Goal: Task Accomplishment & Management: Complete application form

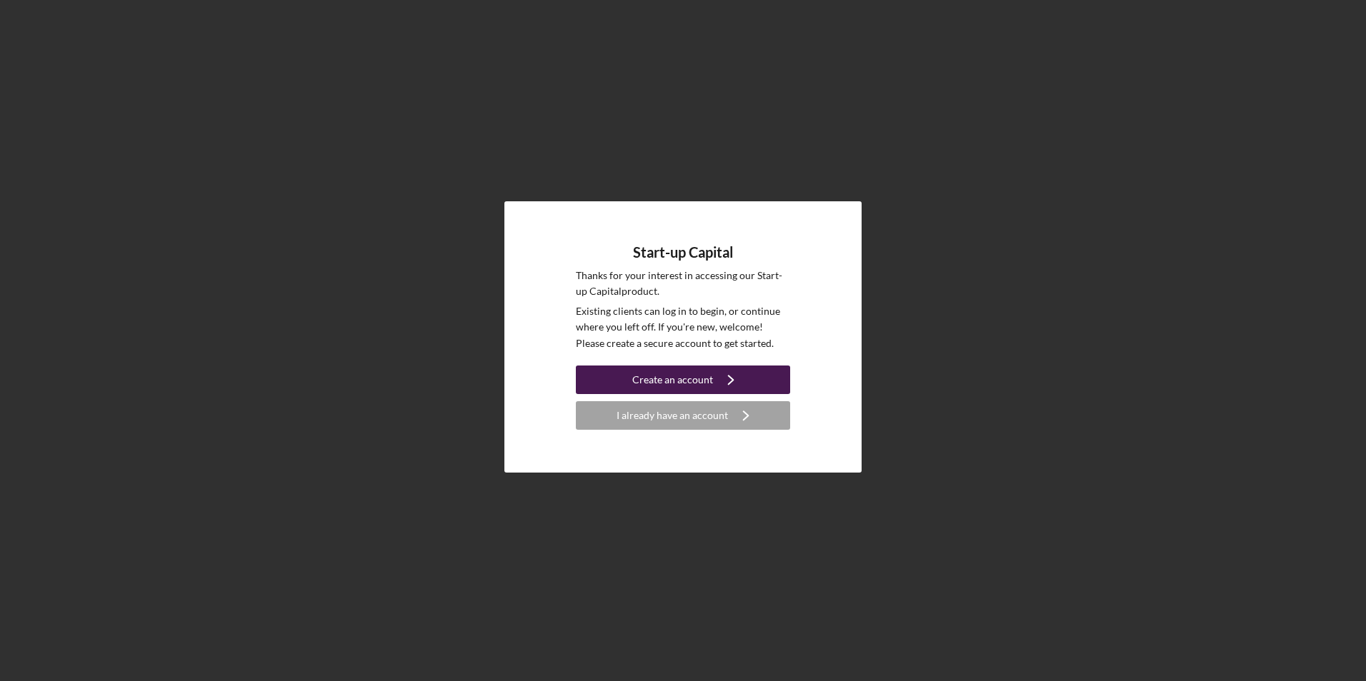
click at [684, 384] on div "Create an account" at bounding box center [672, 380] width 81 height 29
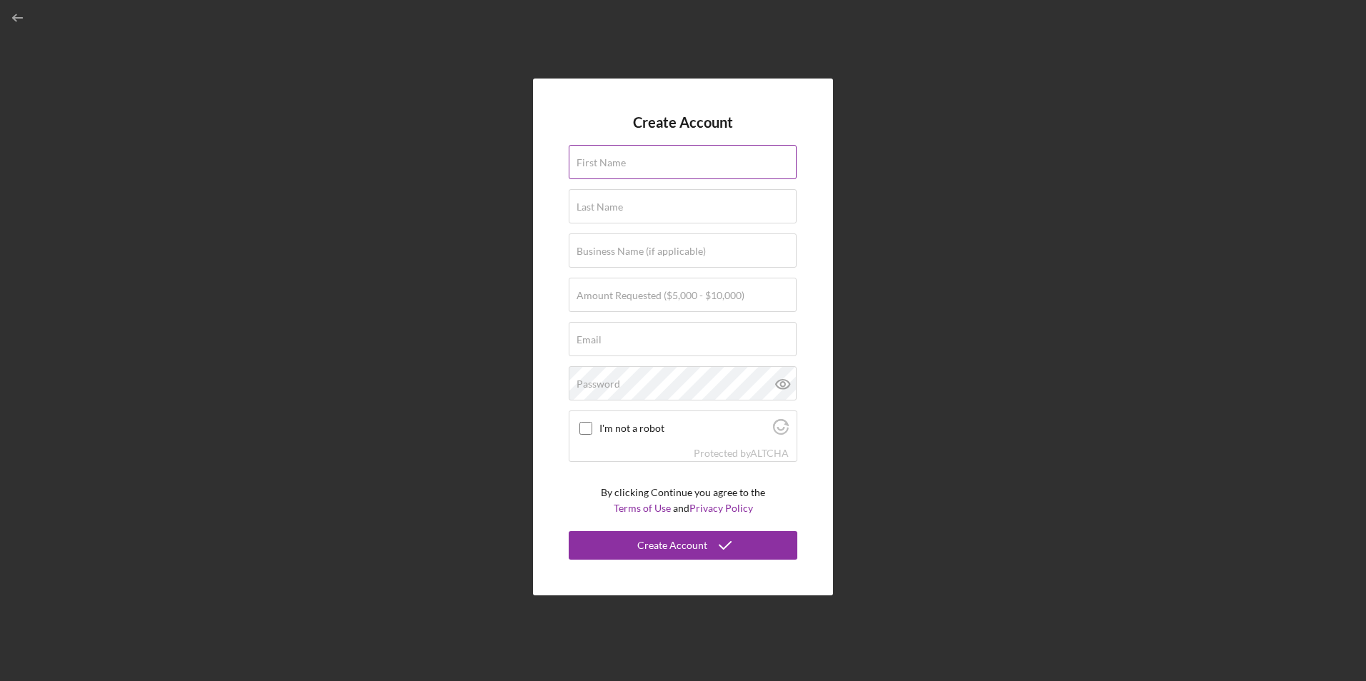
click at [625, 165] on input "First Name" at bounding box center [683, 162] width 228 height 34
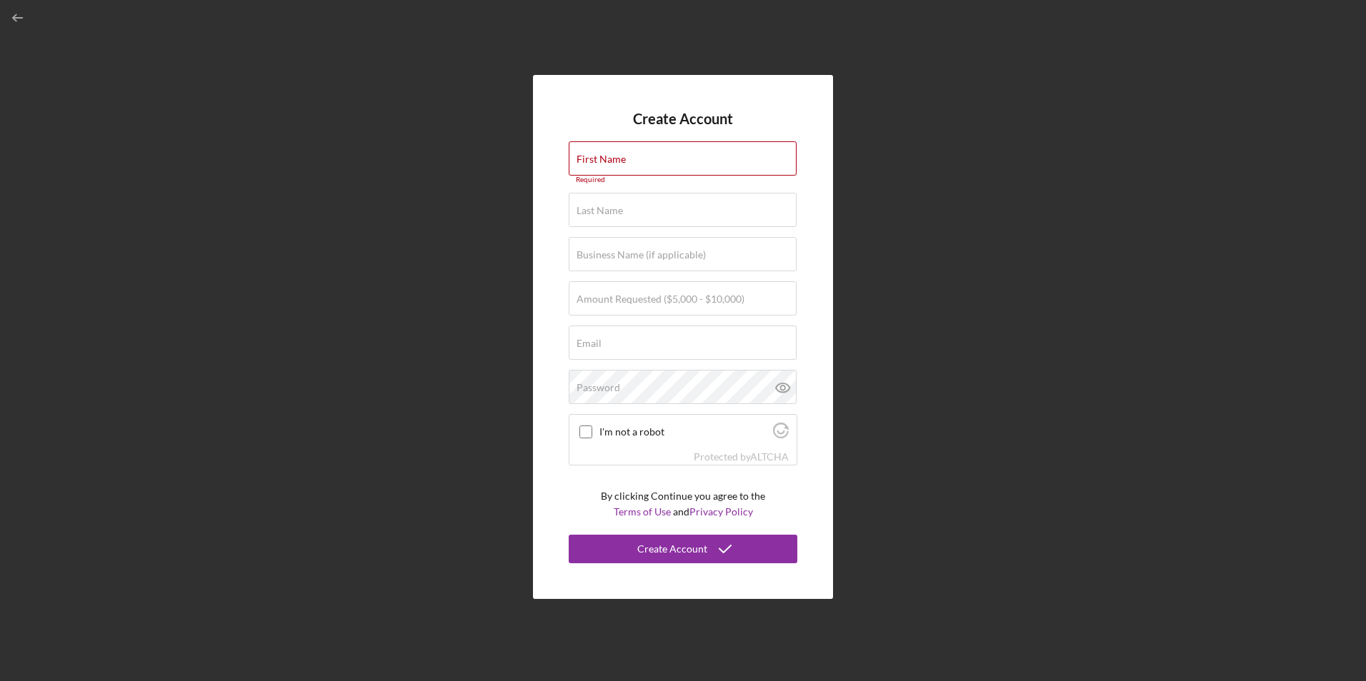
click at [531, 291] on div "Create Account First Name Required Last Name Required Business Name (if applica…" at bounding box center [682, 337] width 1351 height 674
click at [688, 303] on label "Amount Requested ($5,000 - $10,000)" at bounding box center [660, 299] width 168 height 11
click at [688, 303] on input "Amount Requested ($5,000 - $10,000)" at bounding box center [683, 298] width 228 height 34
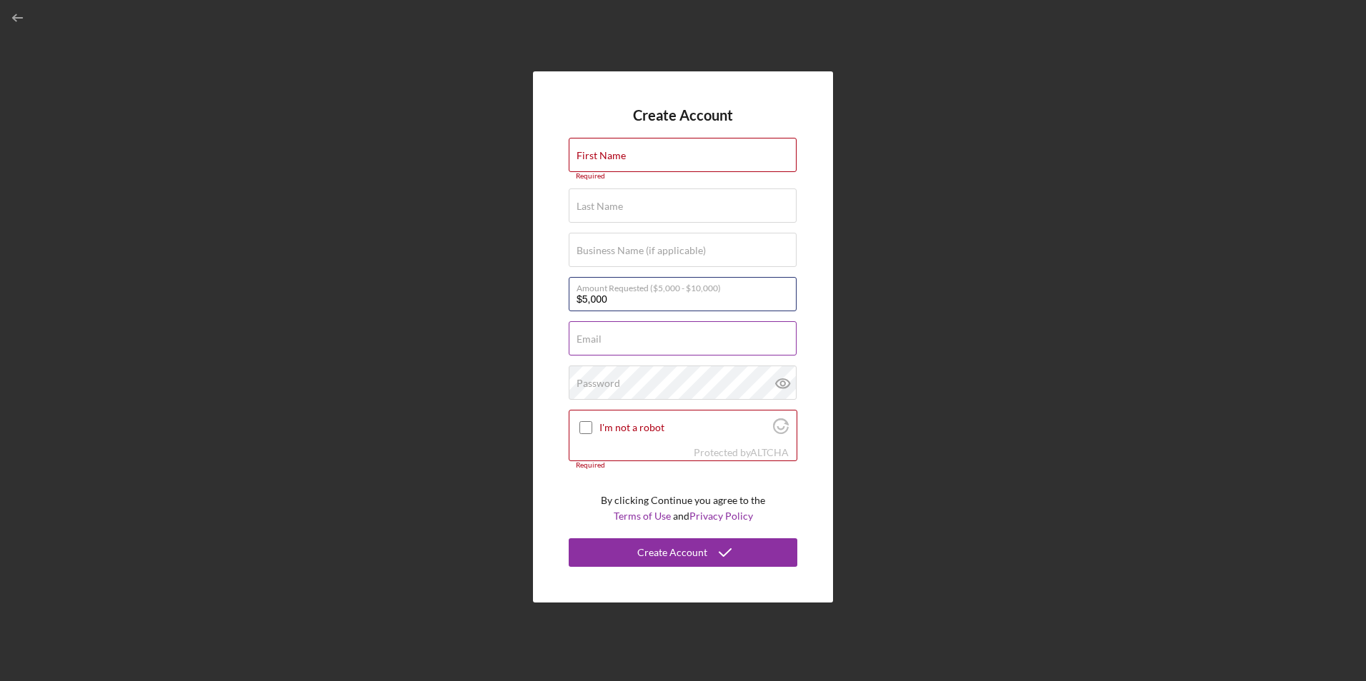
type input "$5,000"
drag, startPoint x: 672, startPoint y: 331, endPoint x: 666, endPoint y: 344, distance: 14.7
click at [672, 331] on div "Email Required" at bounding box center [683, 339] width 229 height 36
type input "[EMAIL_ADDRESS][DOMAIN_NAME]"
type input "[PERSON_NAME]"
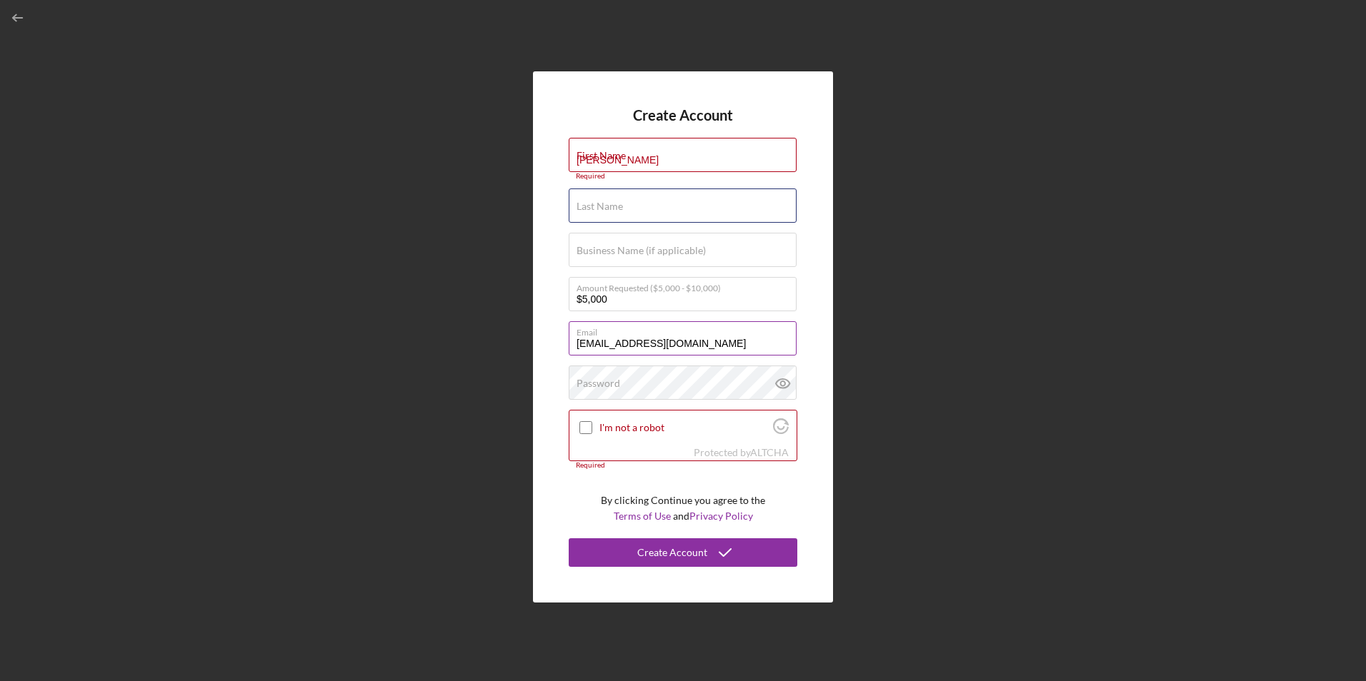
type input "[PERSON_NAME]"
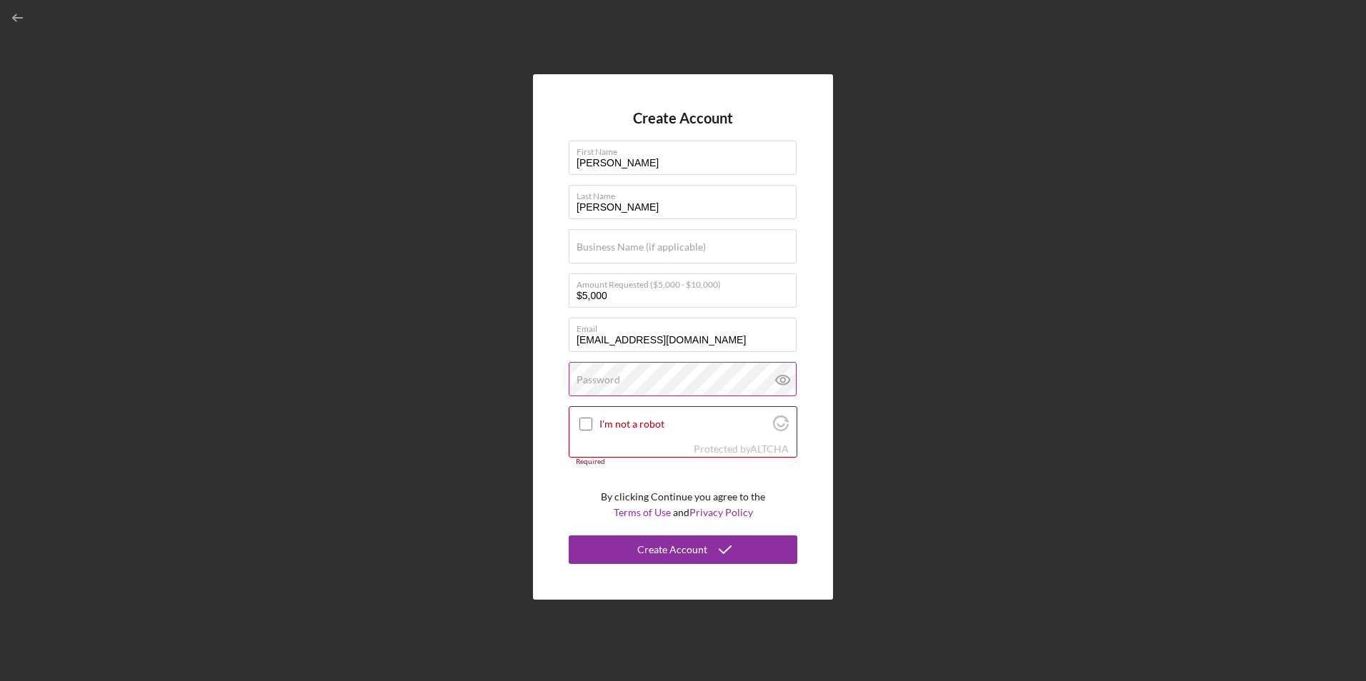
click at [616, 381] on label "Password" at bounding box center [598, 379] width 44 height 11
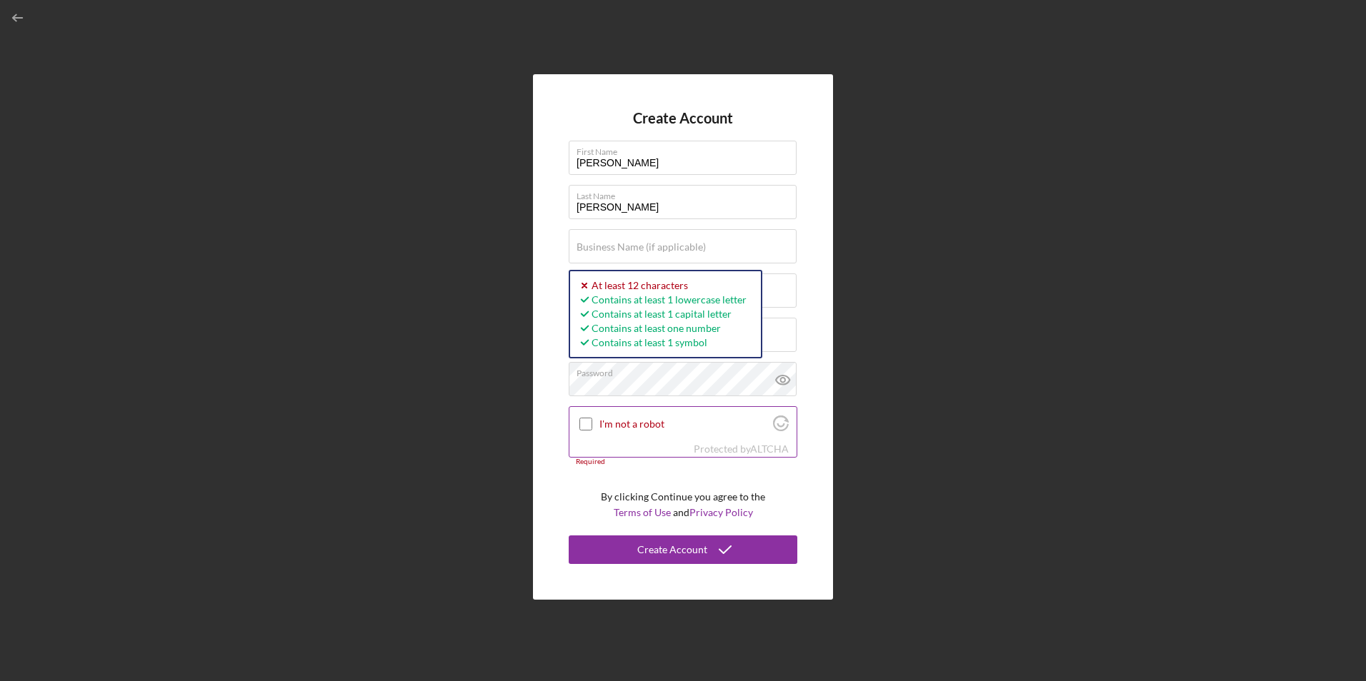
click at [580, 419] on div at bounding box center [585, 424] width 17 height 17
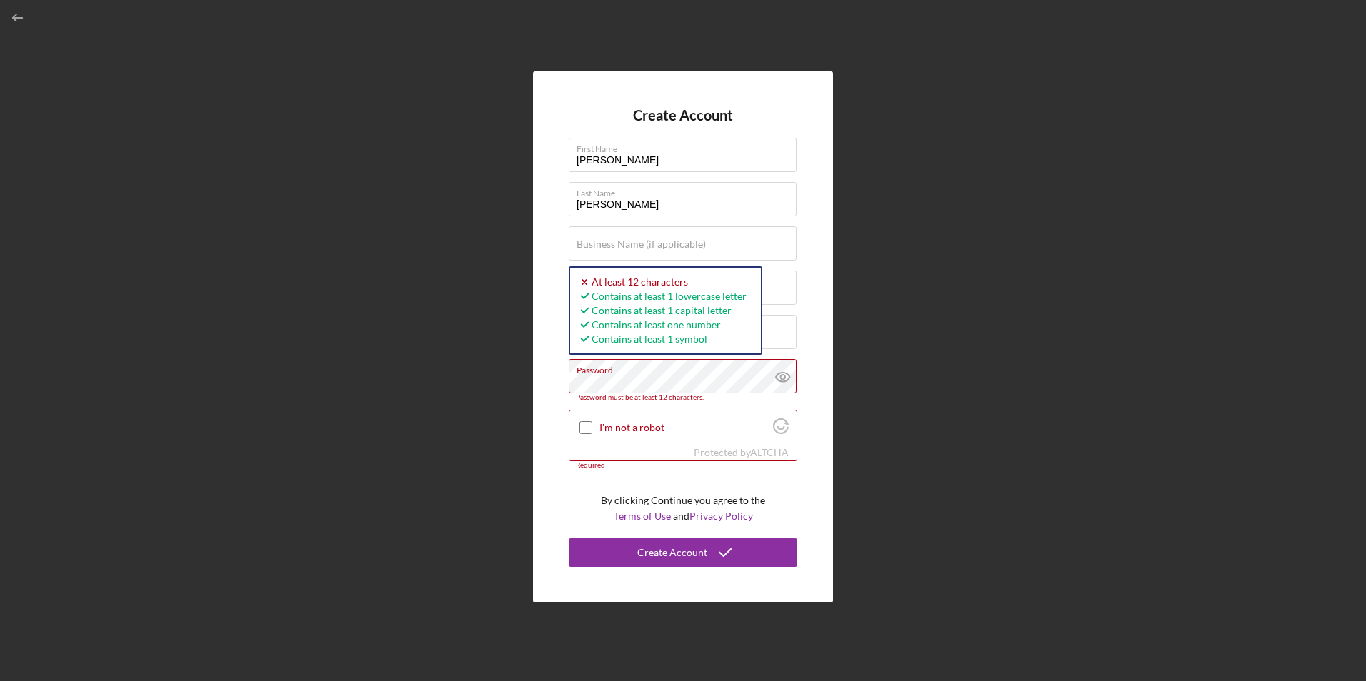
click at [527, 391] on div "Create Account First Name [PERSON_NAME] Last Name [PERSON_NAME] Business Name (…" at bounding box center [682, 337] width 1351 height 674
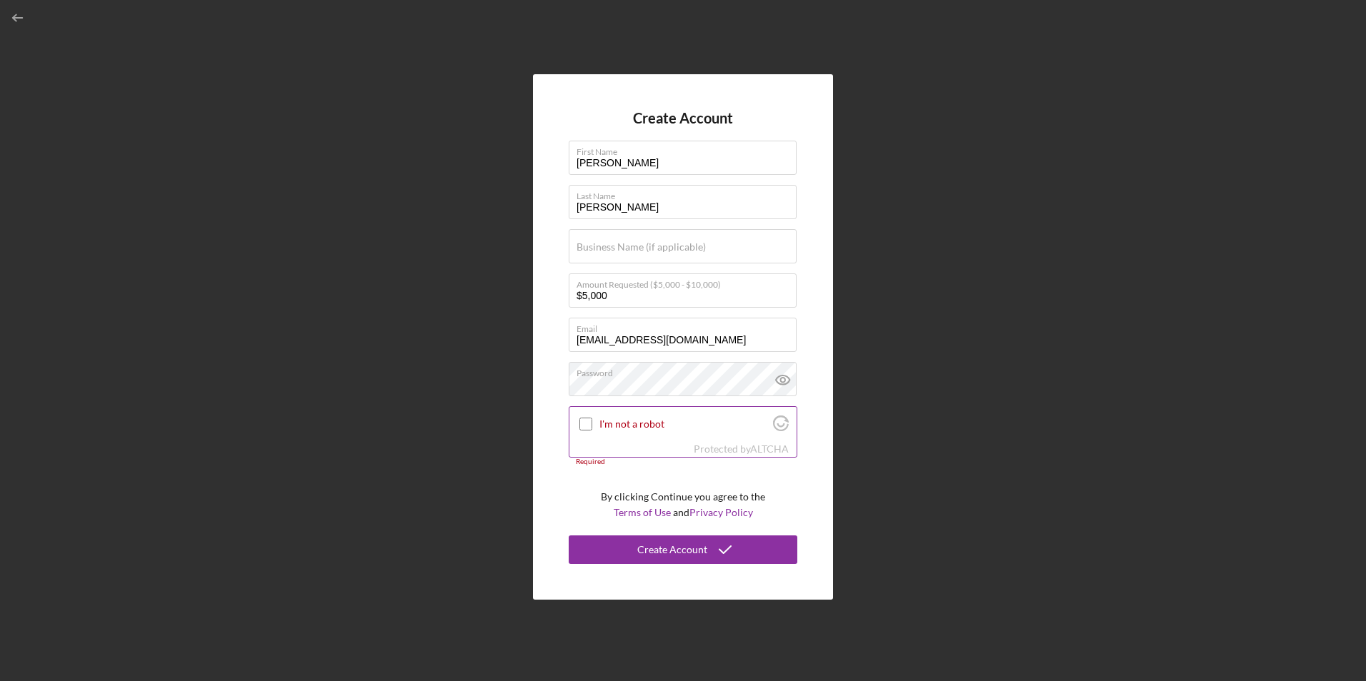
click at [581, 424] on input "I'm not a robot" at bounding box center [585, 424] width 13 height 13
checkbox input "true"
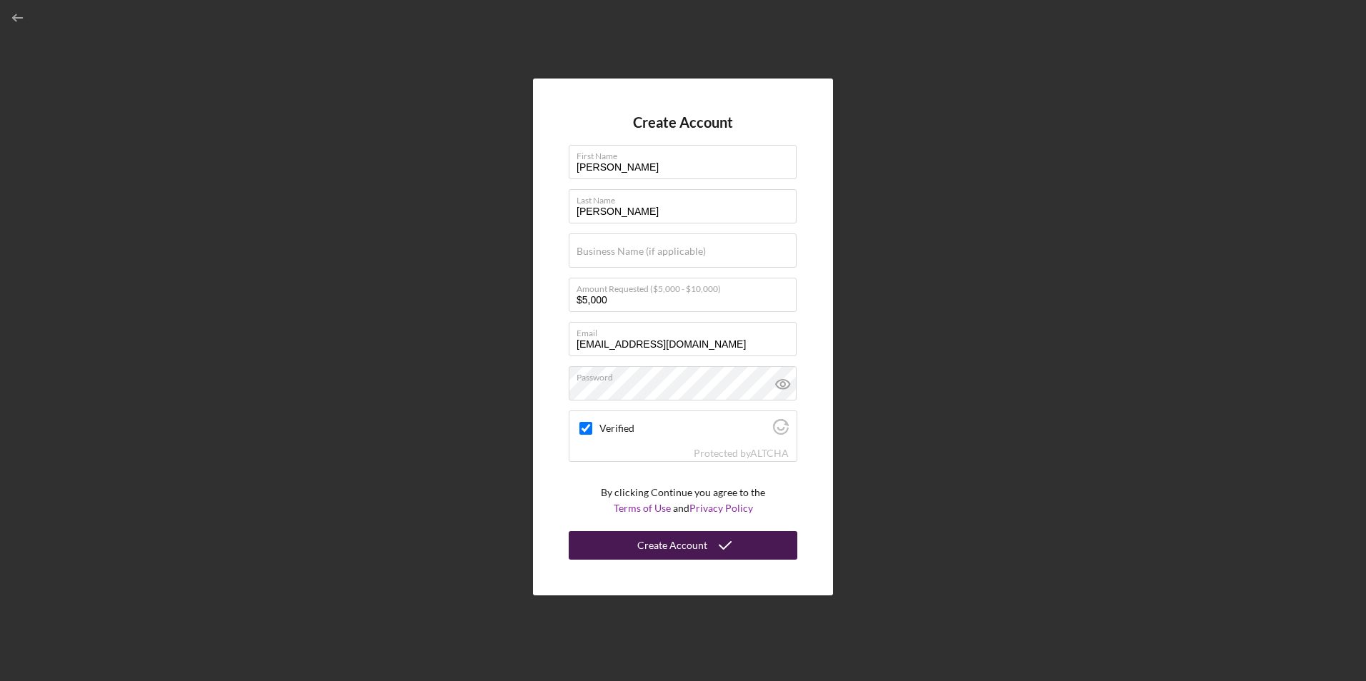
click at [669, 545] on div "Create Account" at bounding box center [672, 545] width 70 height 29
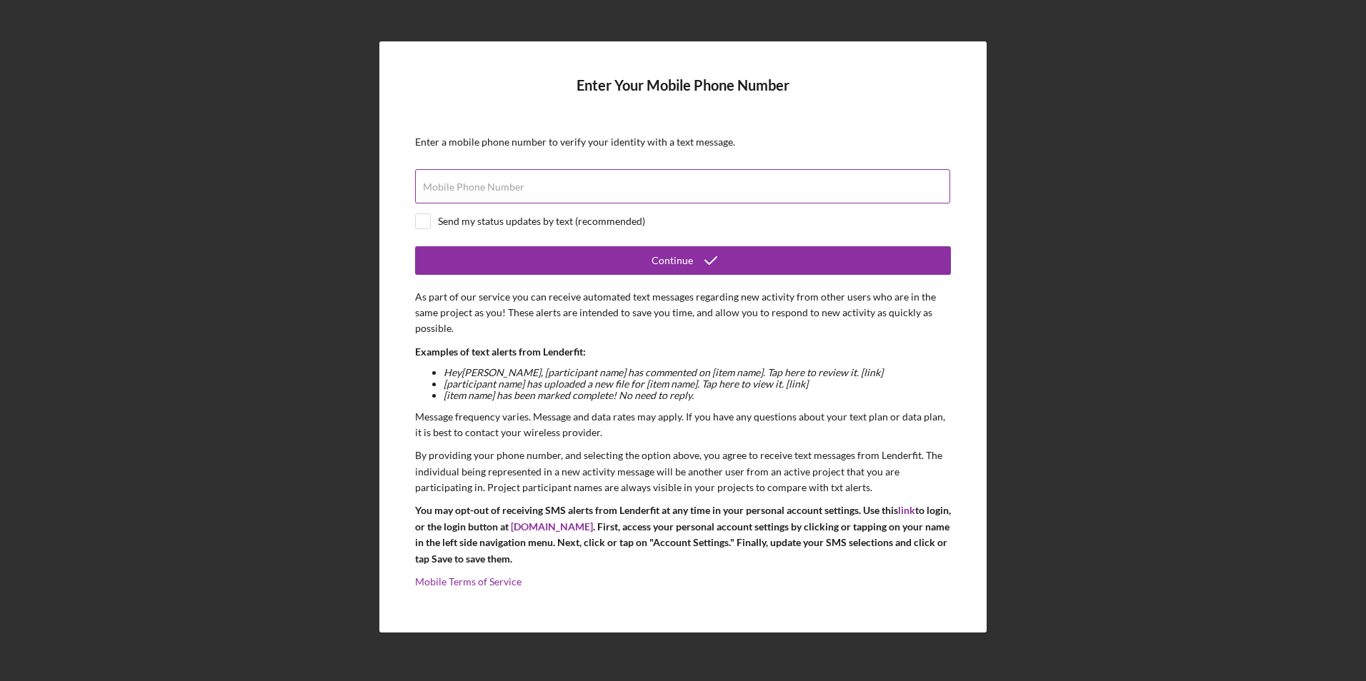
drag, startPoint x: 537, startPoint y: 186, endPoint x: 534, endPoint y: 197, distance: 12.0
click at [537, 186] on div "Mobile Phone Number" at bounding box center [683, 187] width 536 height 36
type input "[PHONE_NUMBER]"
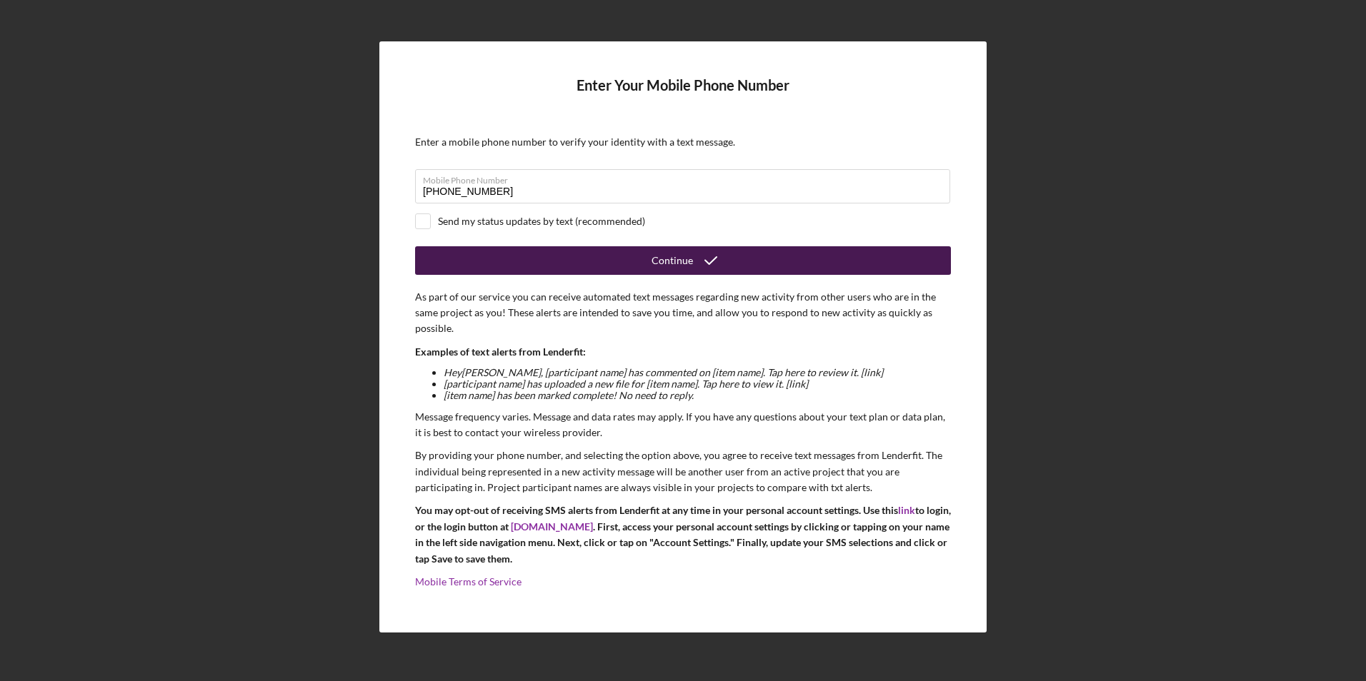
click at [667, 257] on div "Continue" at bounding box center [671, 260] width 41 height 29
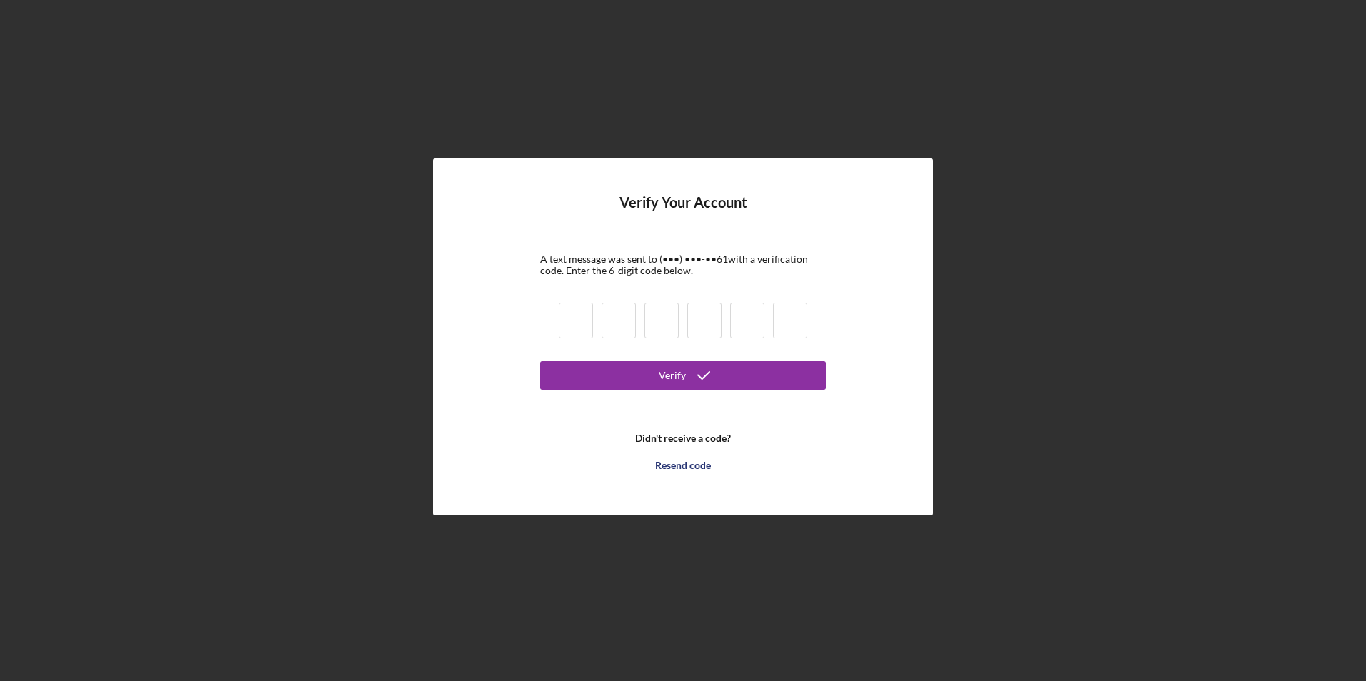
click at [577, 324] on input at bounding box center [576, 321] width 34 height 36
type input "4"
type input "7"
type input "2"
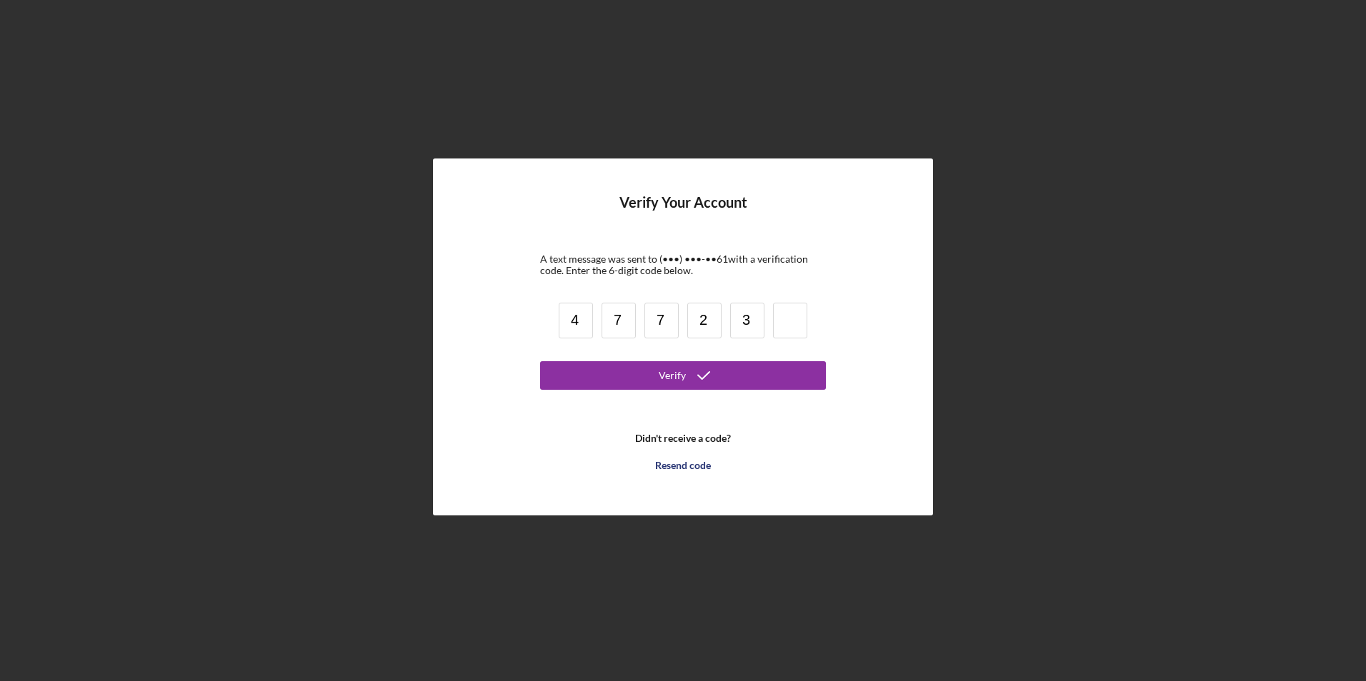
type input "3"
click at [710, 376] on icon "submit" at bounding box center [704, 376] width 36 height 36
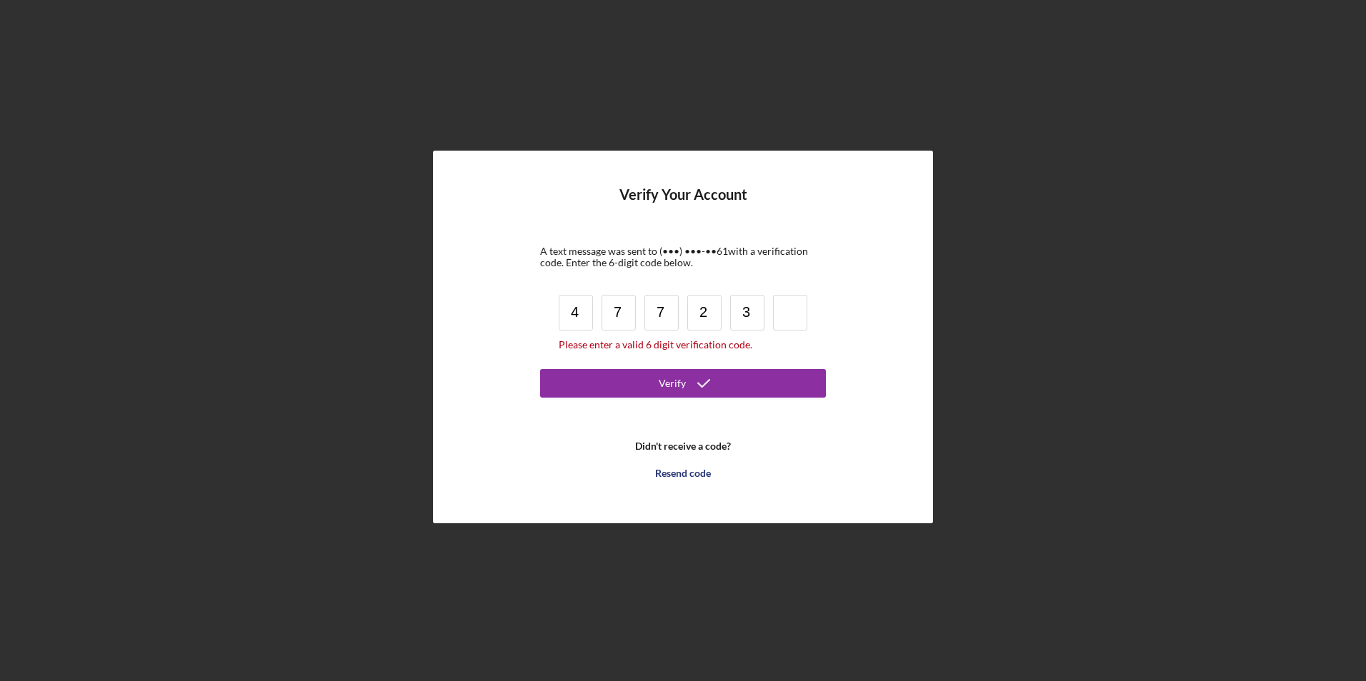
click at [794, 309] on input at bounding box center [790, 313] width 34 height 36
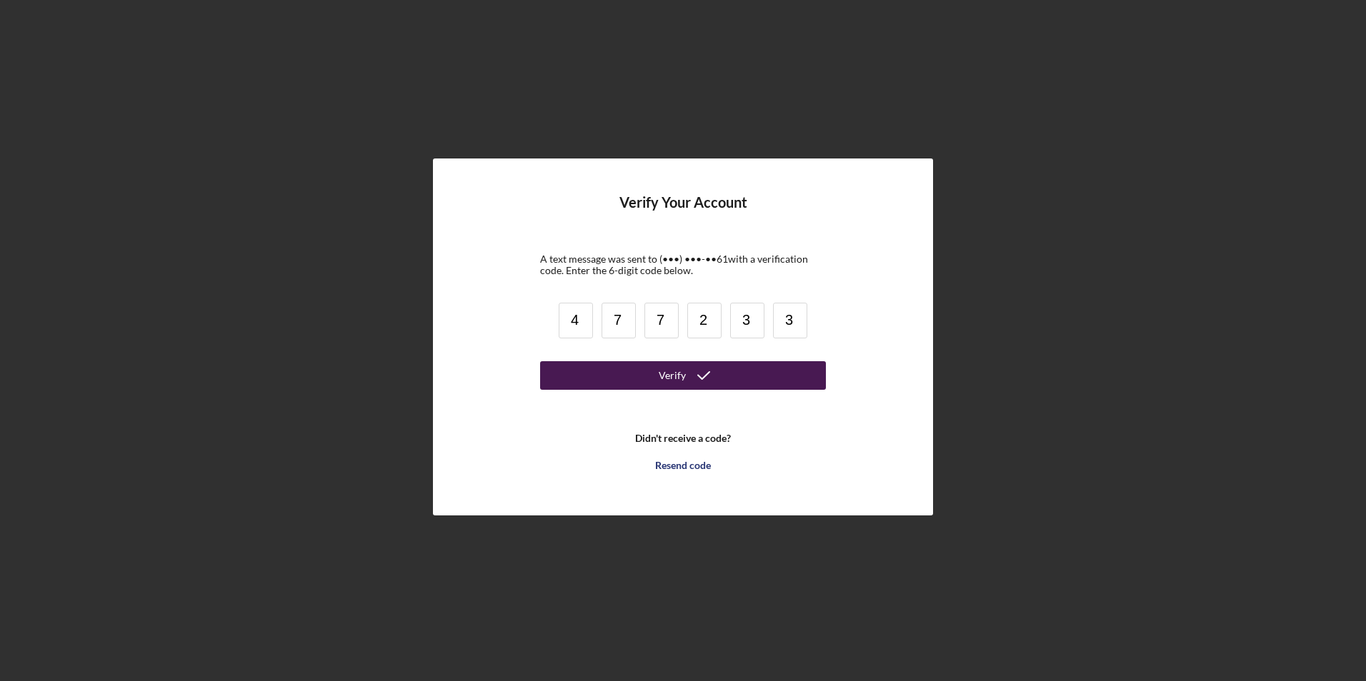
type input "3"
click at [707, 367] on icon "submit" at bounding box center [704, 376] width 36 height 36
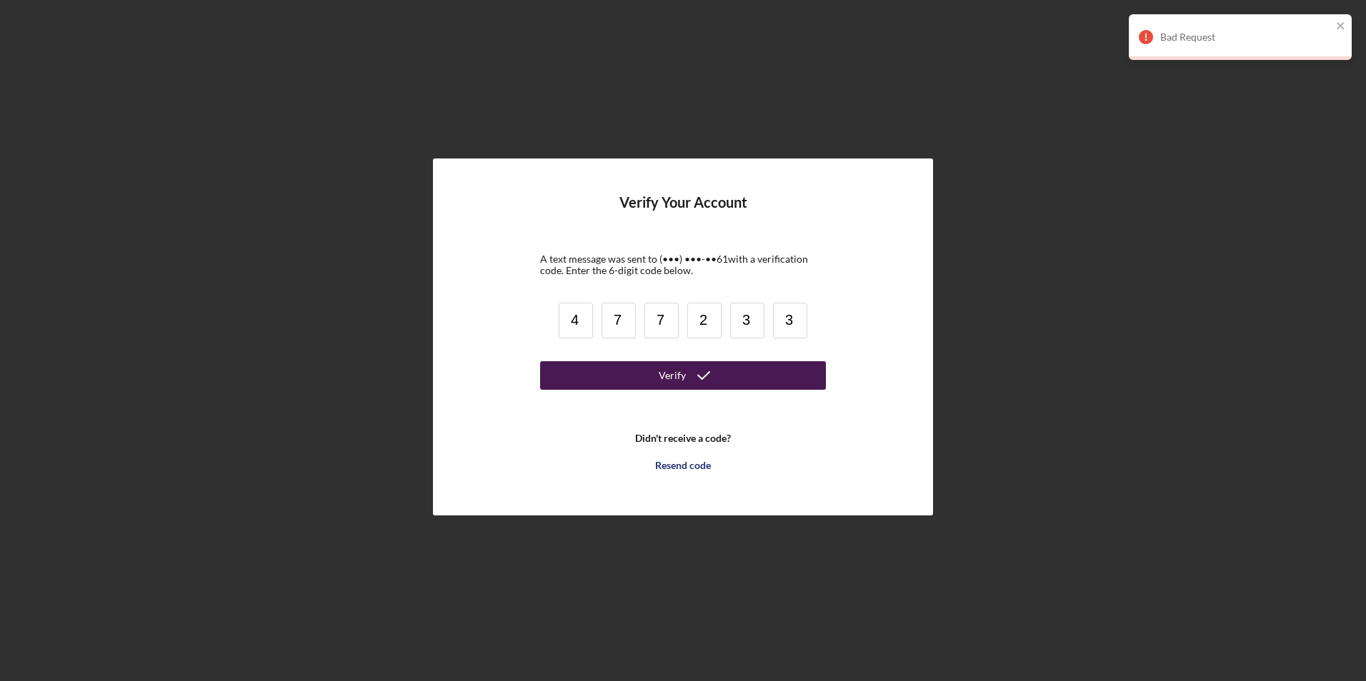
click at [796, 322] on input "3" at bounding box center [790, 321] width 34 height 36
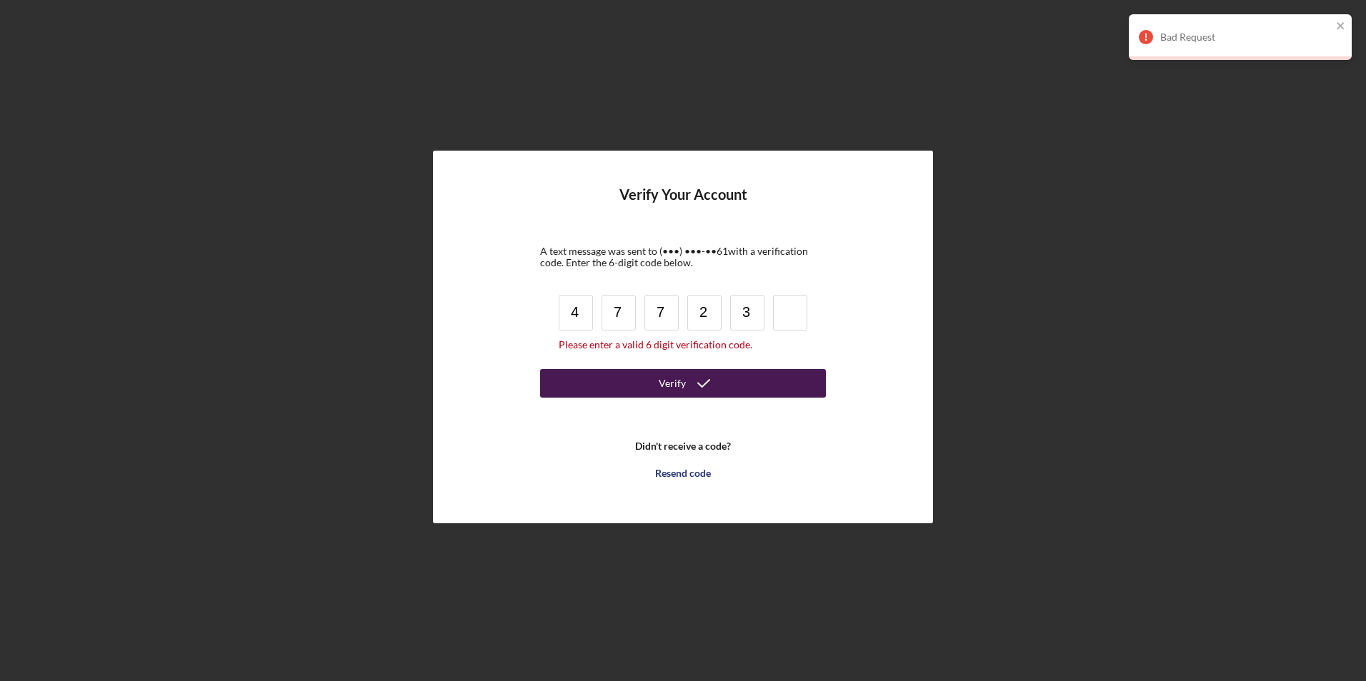
type input "3"
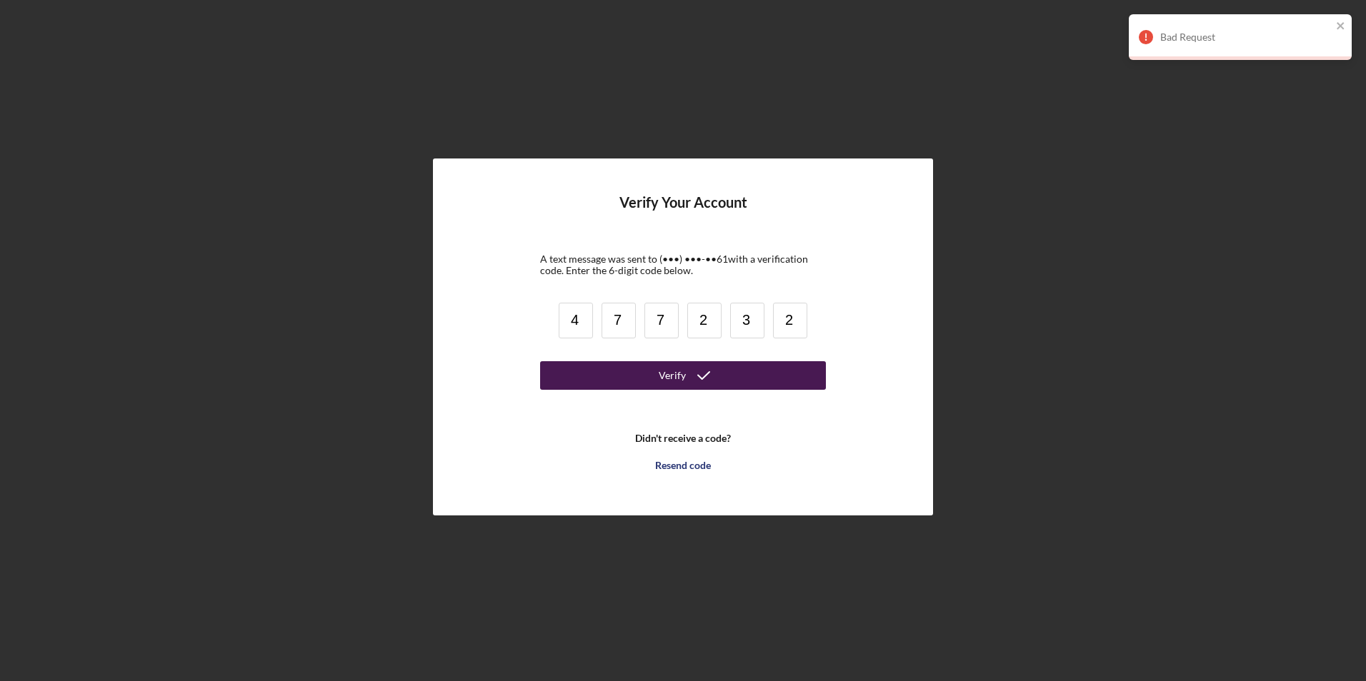
type input "2"
click at [744, 374] on button "Verify" at bounding box center [683, 375] width 286 height 29
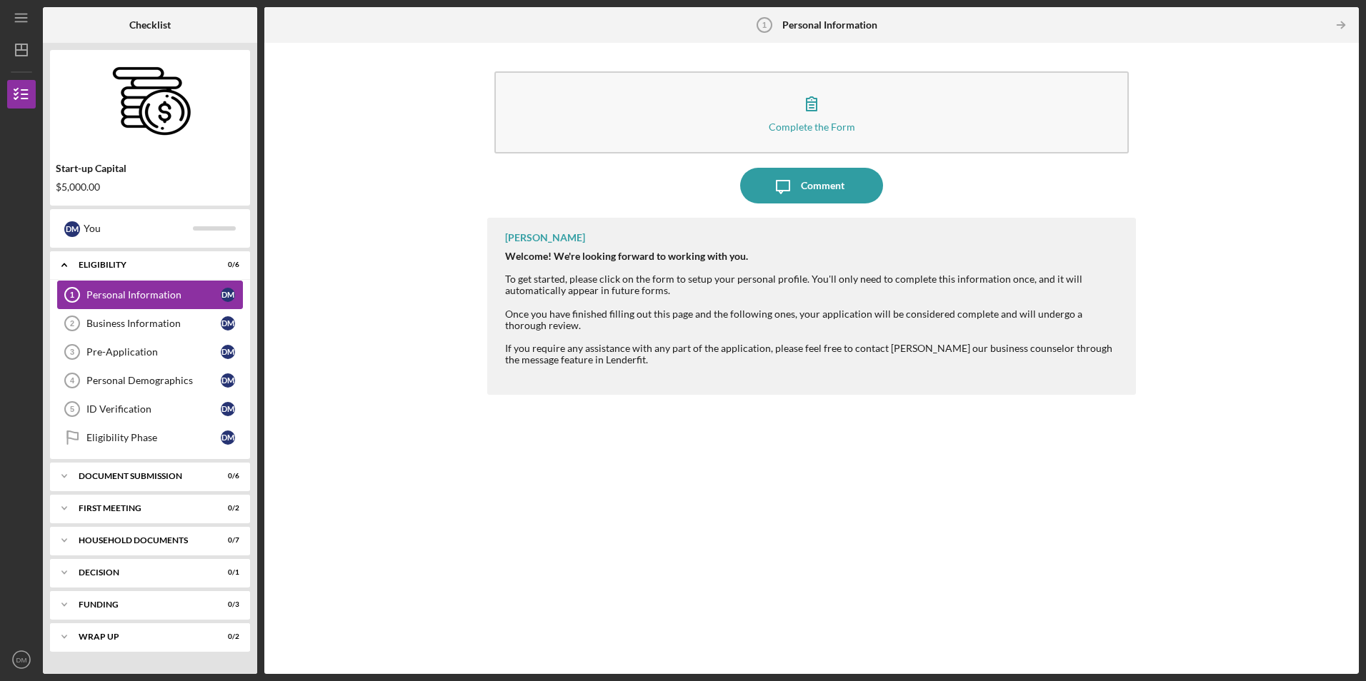
click at [163, 291] on div "Personal Information" at bounding box center [153, 294] width 134 height 11
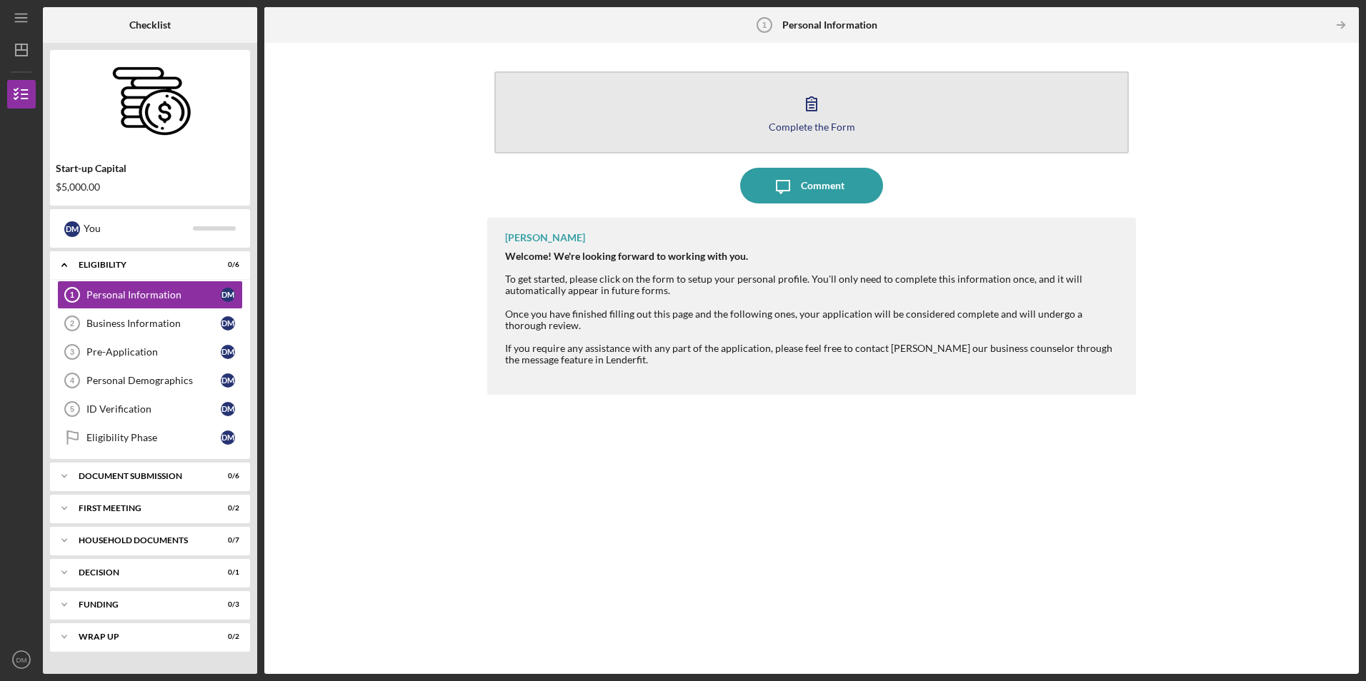
click at [836, 128] on div "Complete the Form" at bounding box center [812, 126] width 86 height 11
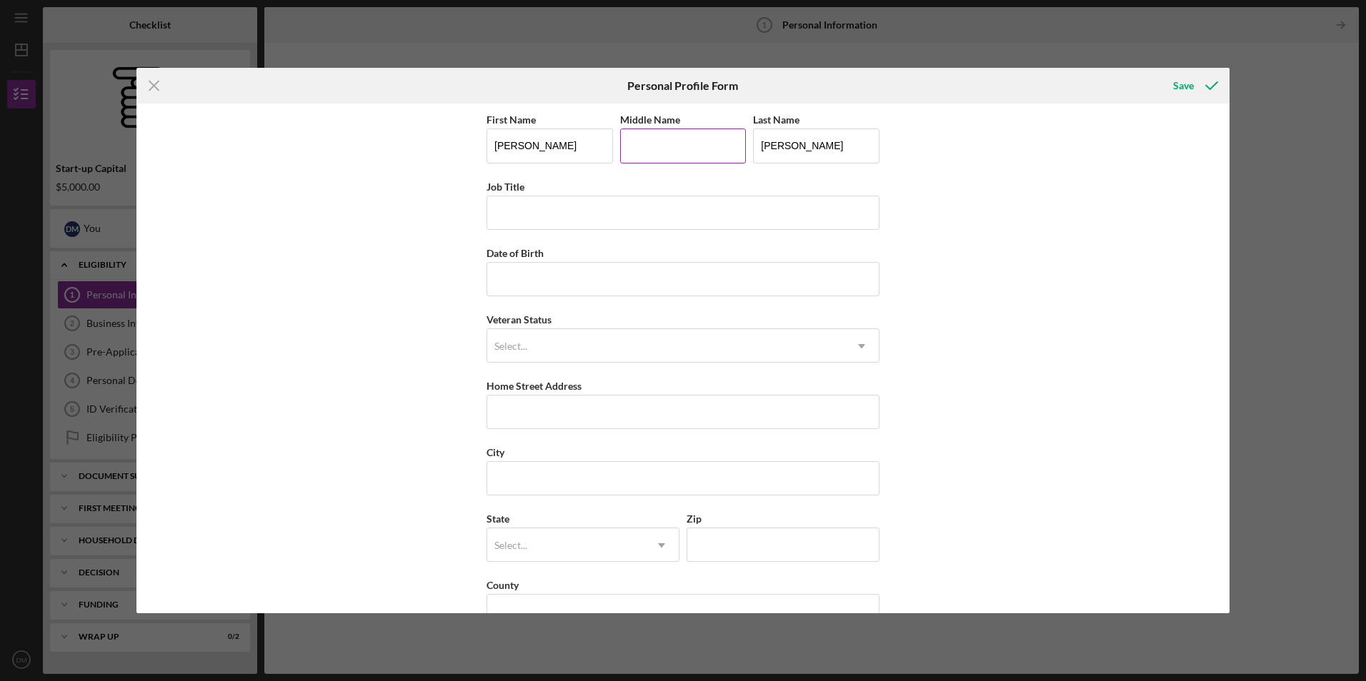
click at [656, 151] on input "Middle Name" at bounding box center [683, 146] width 126 height 34
type input "a"
click at [534, 222] on input "Job Title" at bounding box center [682, 213] width 393 height 34
click at [329, 259] on div "First Name [PERSON_NAME] Middle Name a Last Name [PERSON_NAME] Job Title Date o…" at bounding box center [682, 358] width 1093 height 509
click at [544, 284] on input "Date of Birth" at bounding box center [682, 279] width 393 height 34
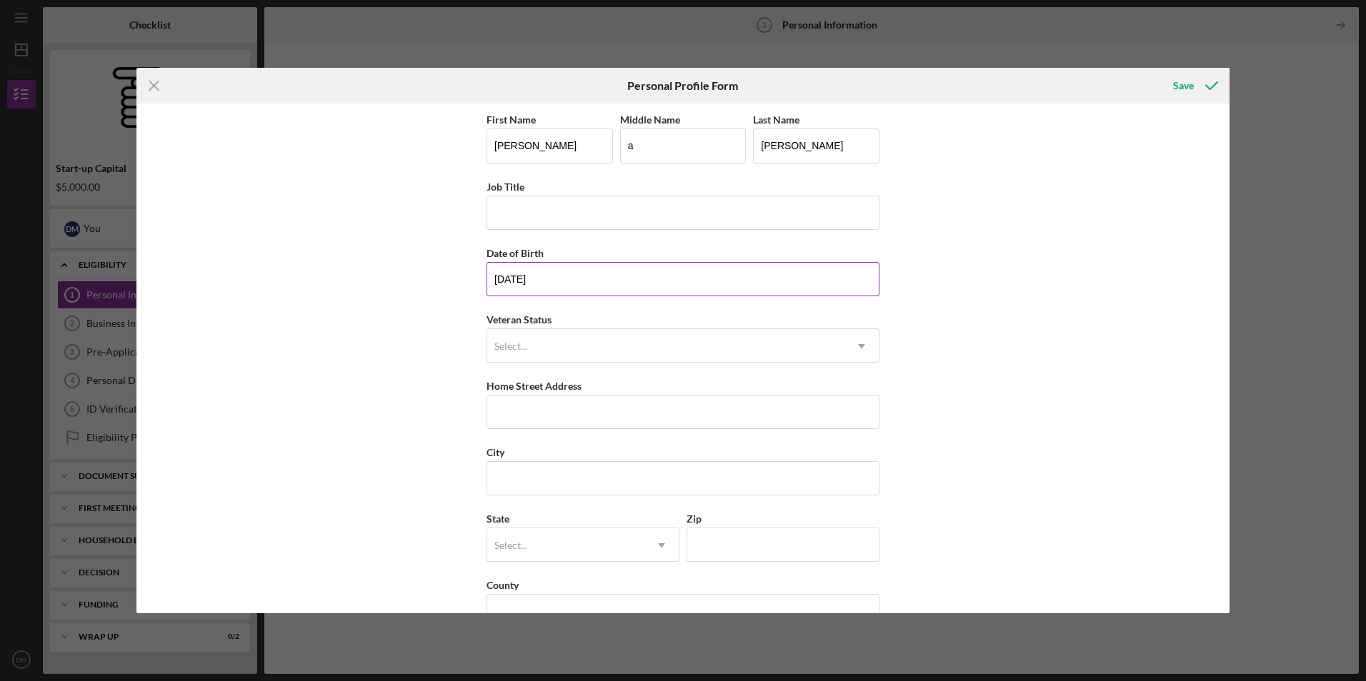
type input "[DATE]"
click at [519, 341] on div "Select..." at bounding box center [510, 346] width 33 height 11
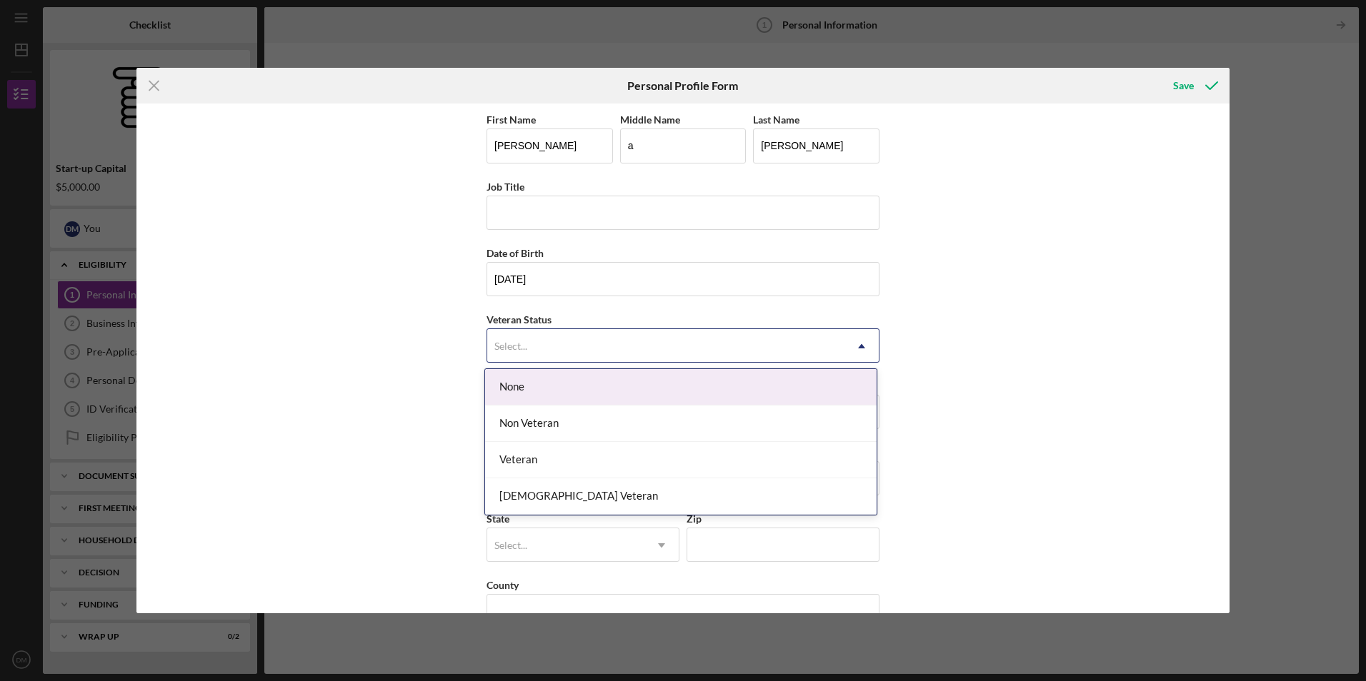
click at [526, 381] on div "None" at bounding box center [680, 387] width 391 height 36
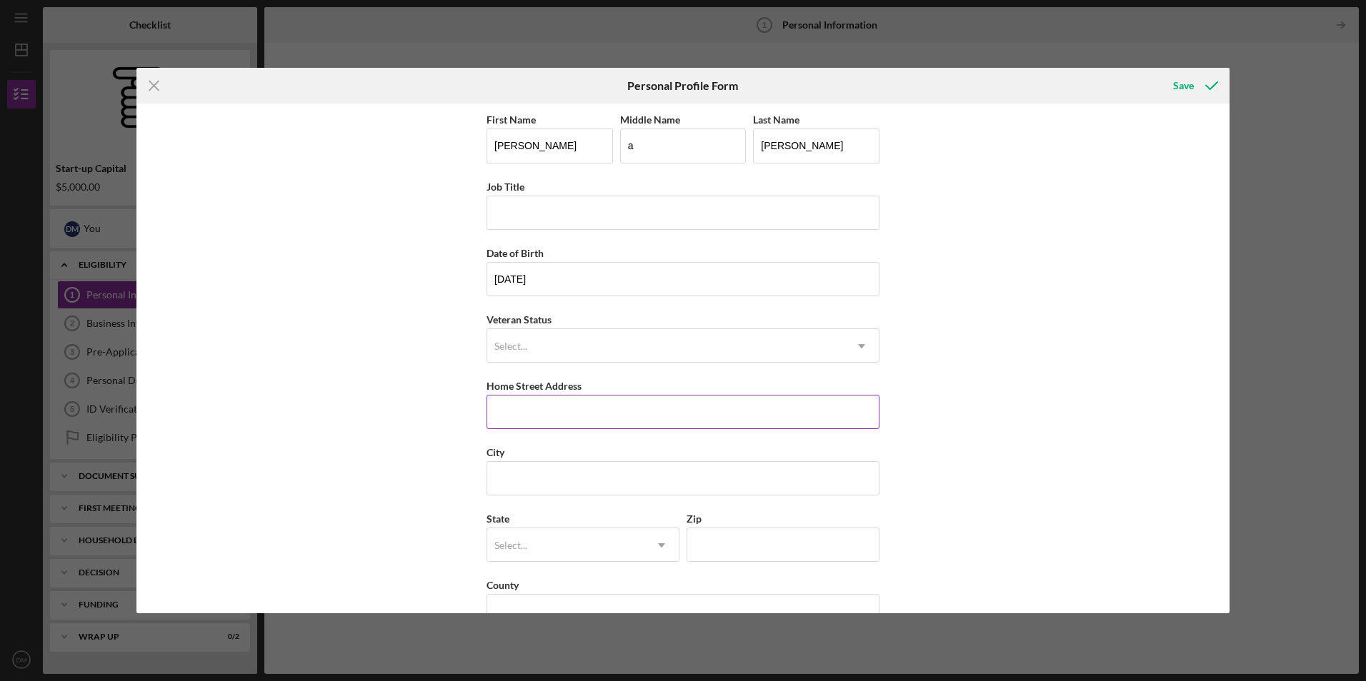
click at [524, 411] on input "Home Street Address" at bounding box center [682, 412] width 393 height 34
type input "[STREET_ADDRESS]"
type input "Pleasanton"
type input "94588"
click at [587, 538] on div "Select..." at bounding box center [565, 545] width 157 height 33
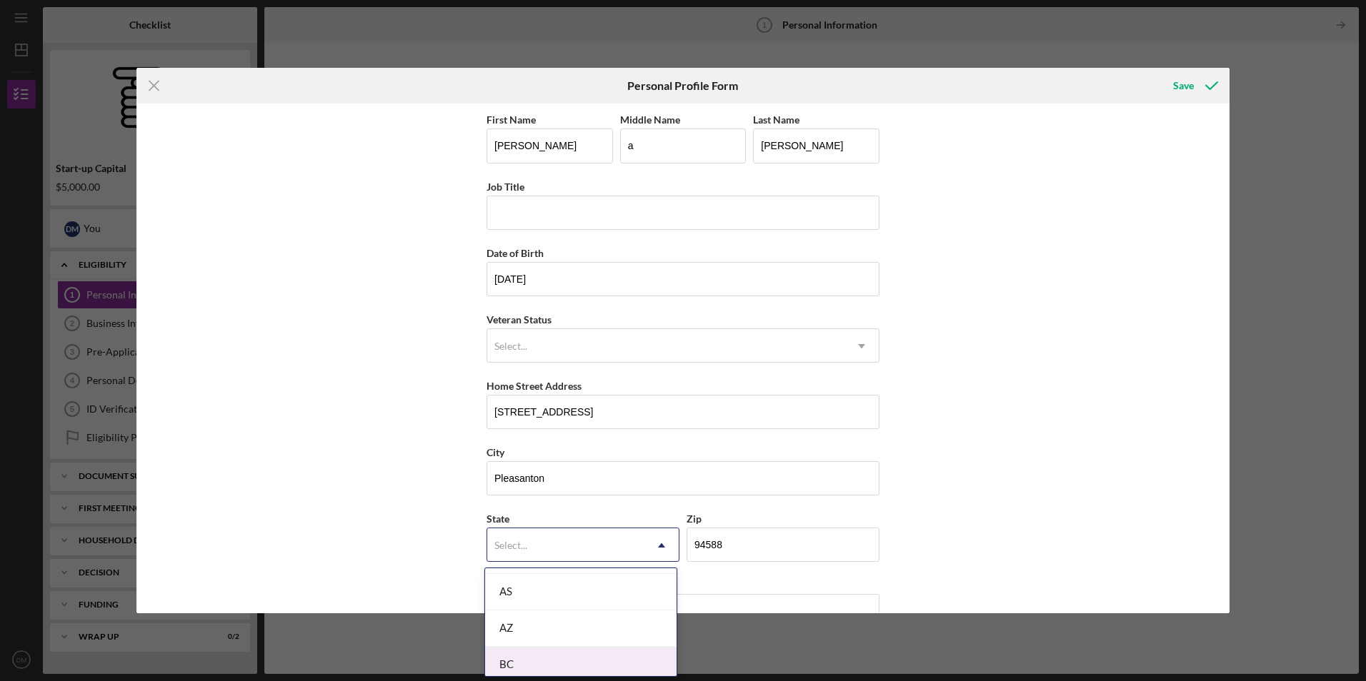
scroll to position [357, 0]
click at [534, 624] on div "CA" at bounding box center [580, 630] width 191 height 36
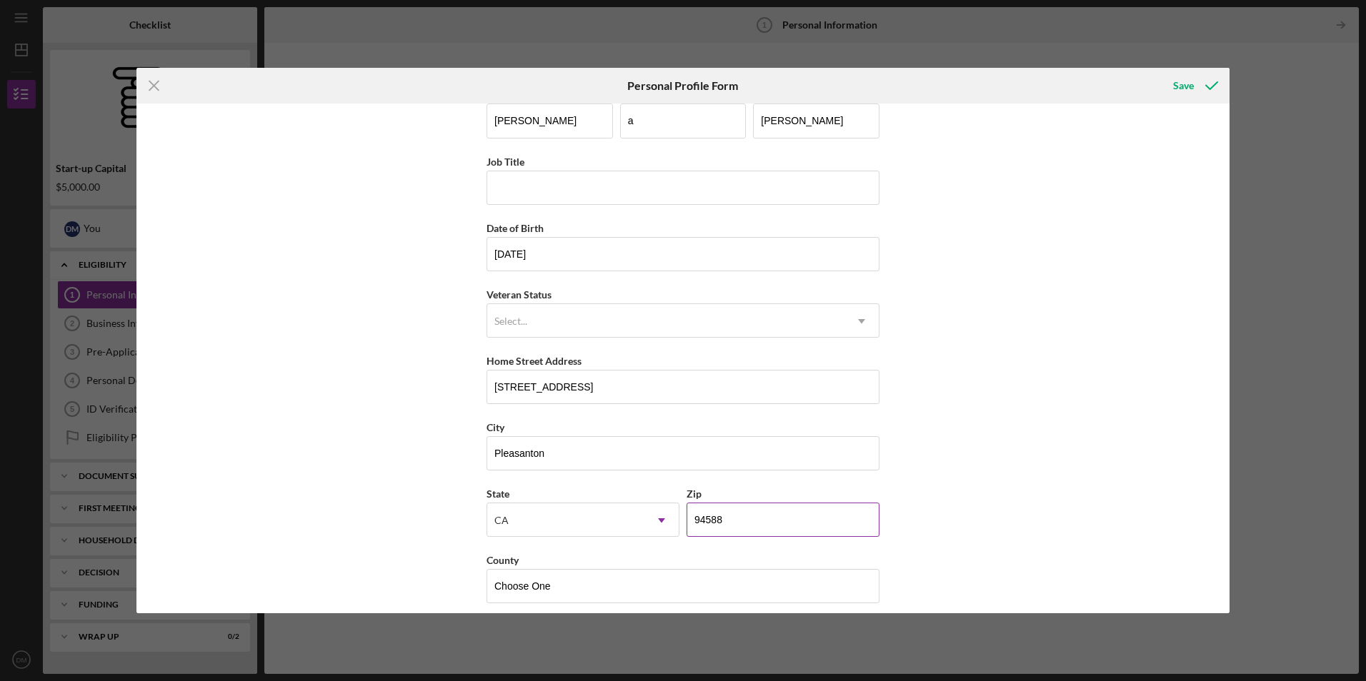
scroll to position [36, 0]
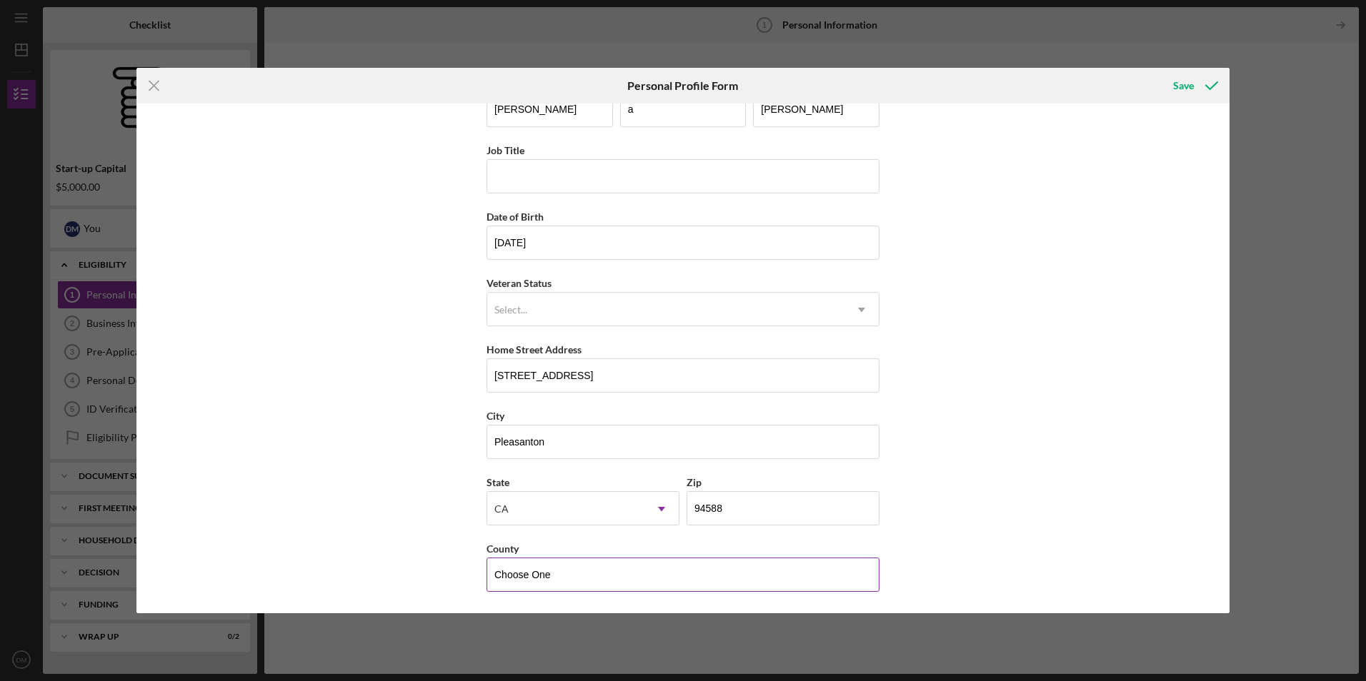
click at [599, 574] on input "Choose One" at bounding box center [682, 575] width 393 height 34
drag, startPoint x: 580, startPoint y: 576, endPoint x: 444, endPoint y: 581, distance: 135.8
click at [444, 581] on div "First Name [PERSON_NAME] Middle Name a Last Name [PERSON_NAME] Job Title Date o…" at bounding box center [682, 358] width 1093 height 509
type input "alameda"
click at [1186, 87] on div "Save" at bounding box center [1183, 85] width 21 height 29
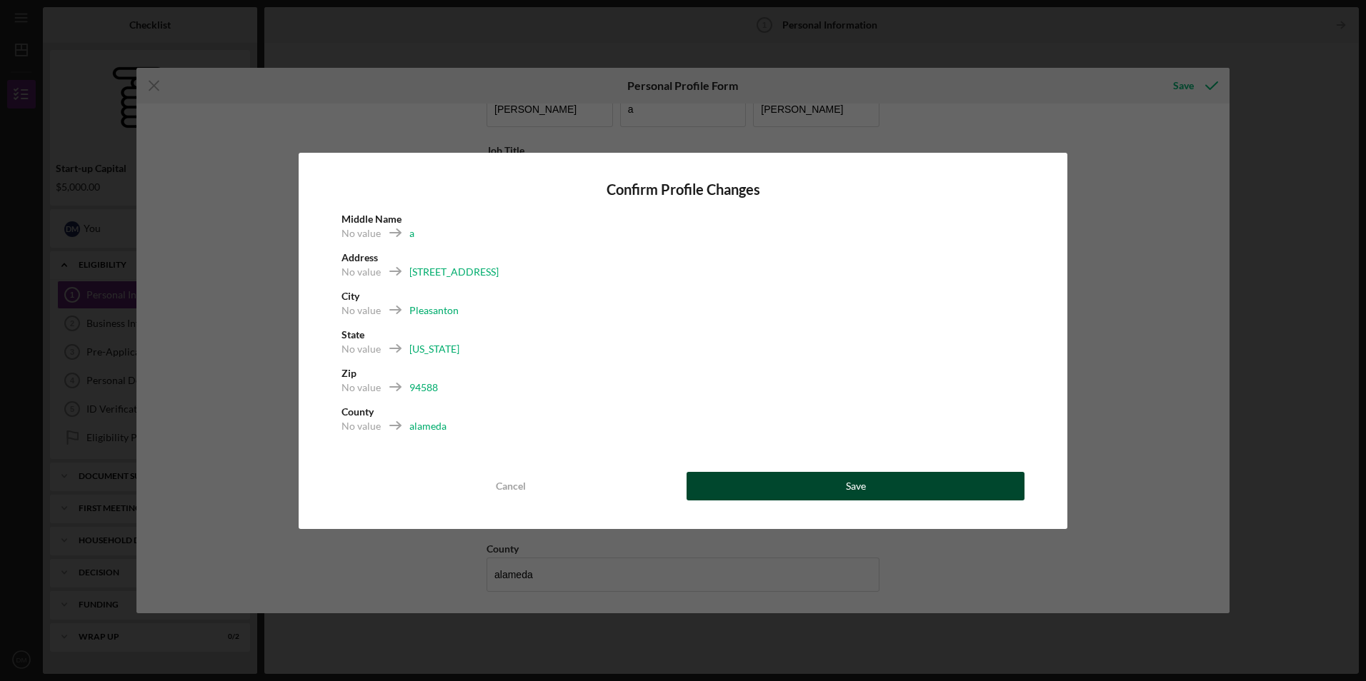
click at [822, 487] on button "Save" at bounding box center [855, 486] width 338 height 29
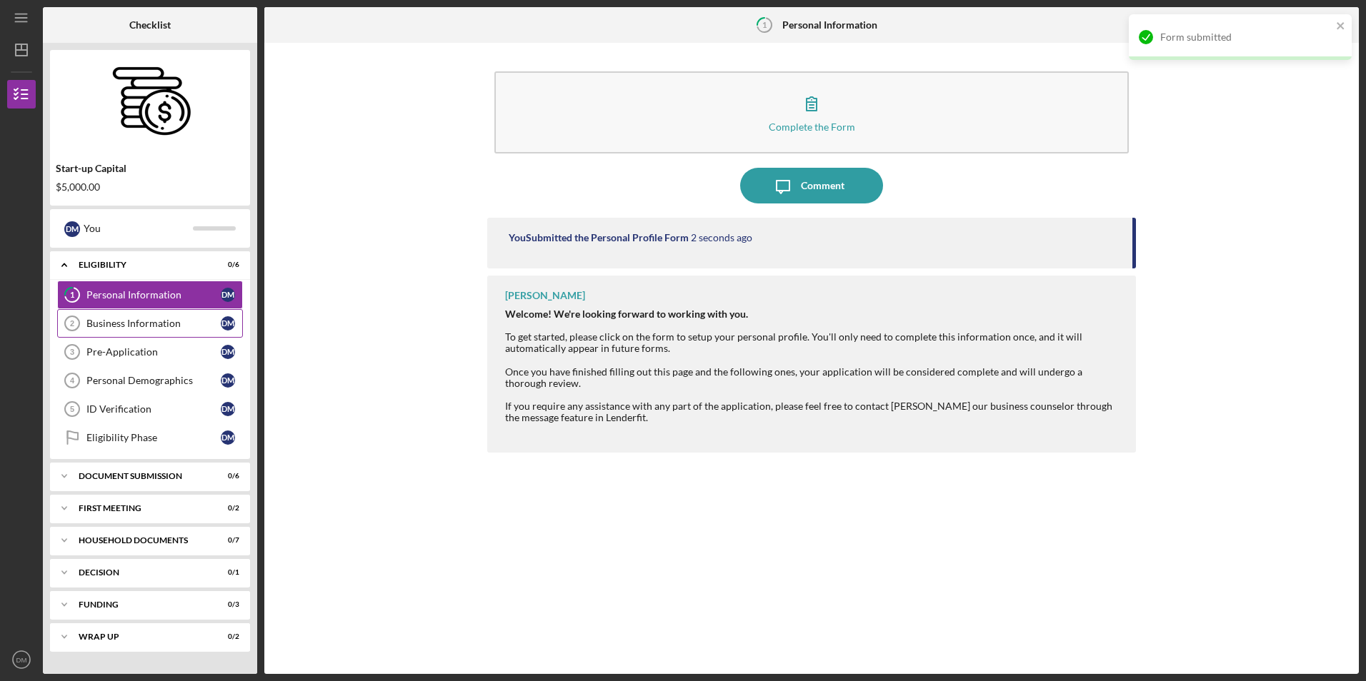
click at [140, 323] on div "Business Information" at bounding box center [153, 323] width 134 height 11
